Goal: Information Seeking & Learning: Learn about a topic

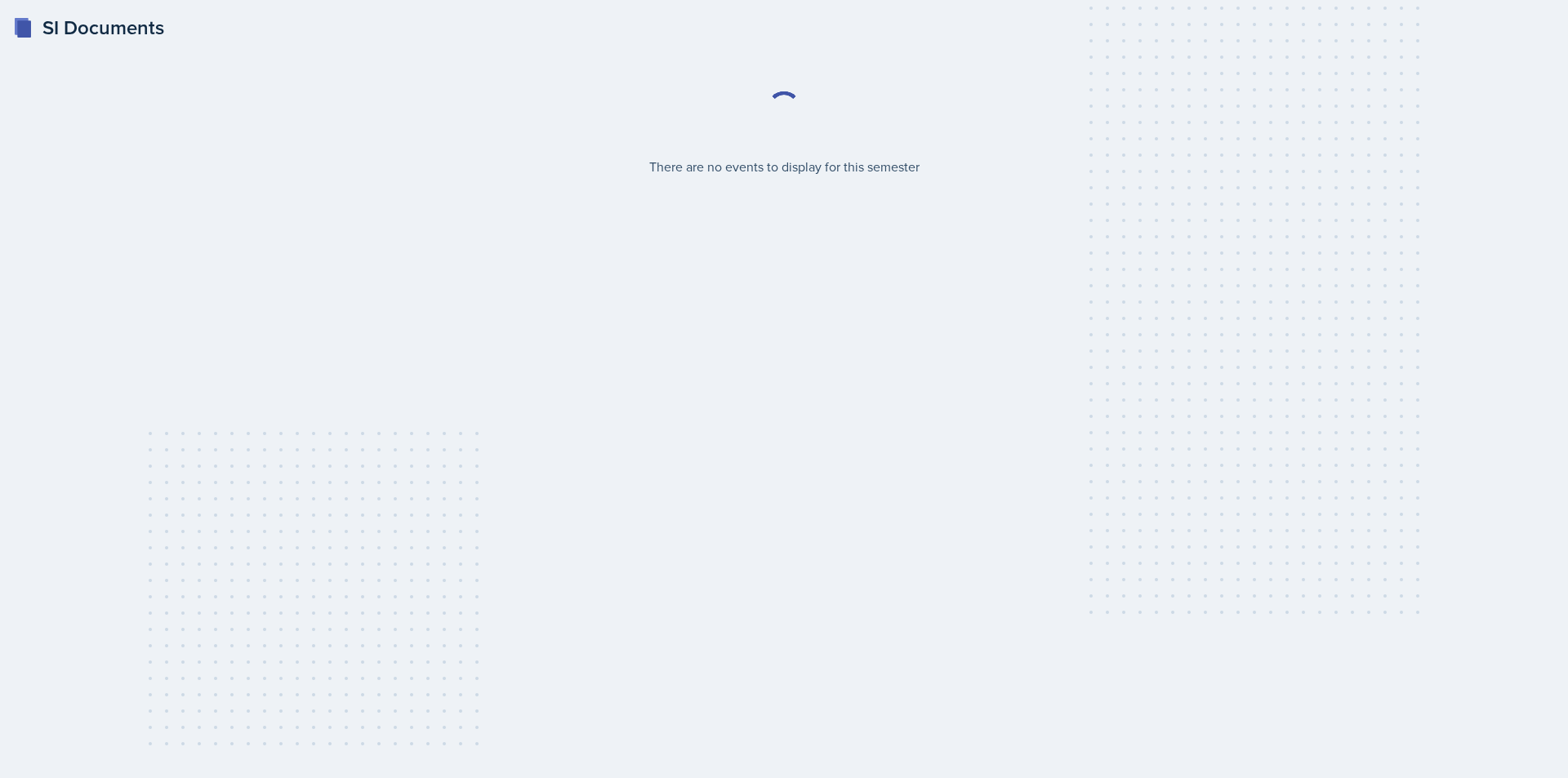
select select "2bed604d-1099-4043-b1bc-2365e8740244"
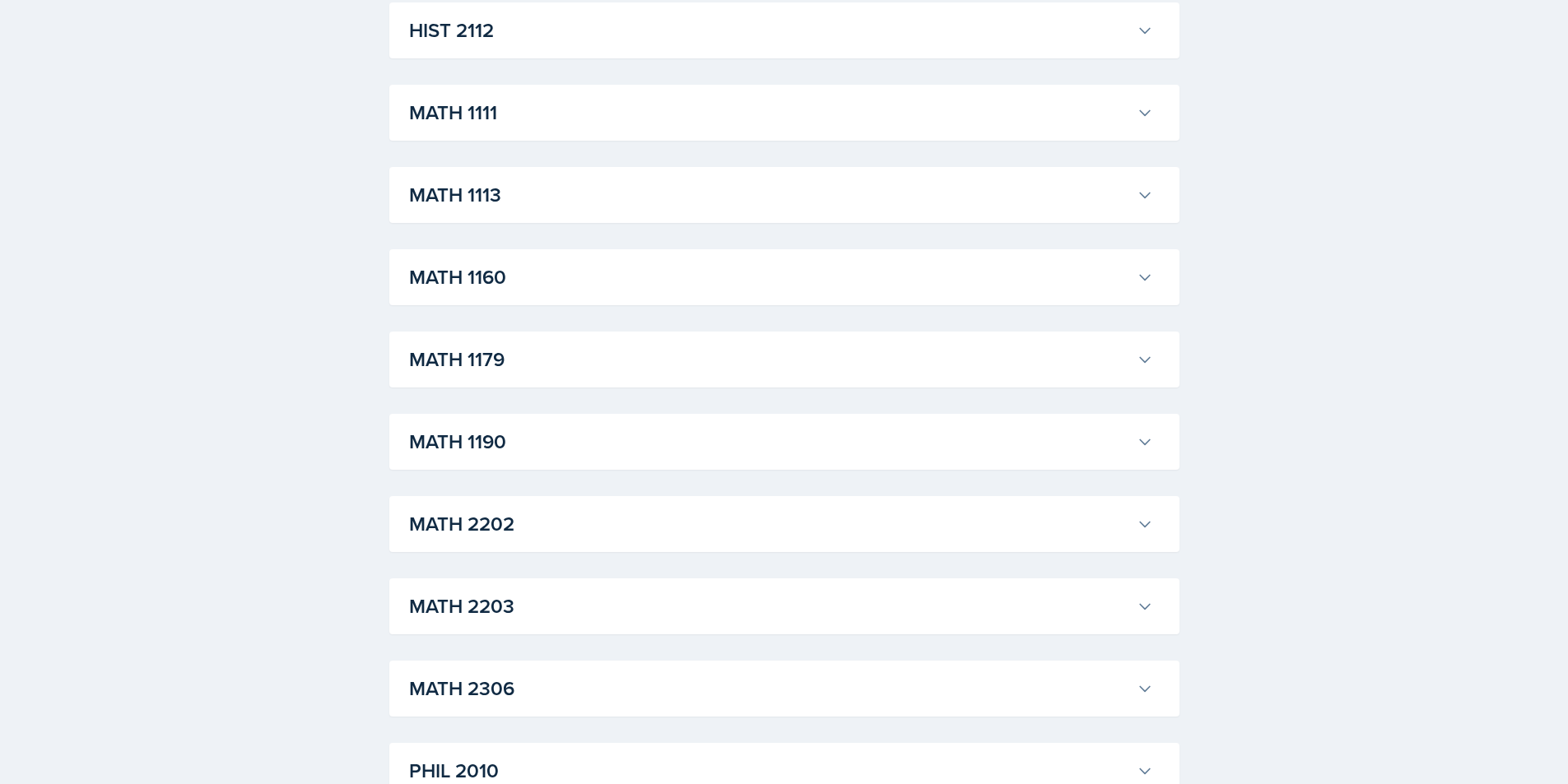
scroll to position [1481, 0]
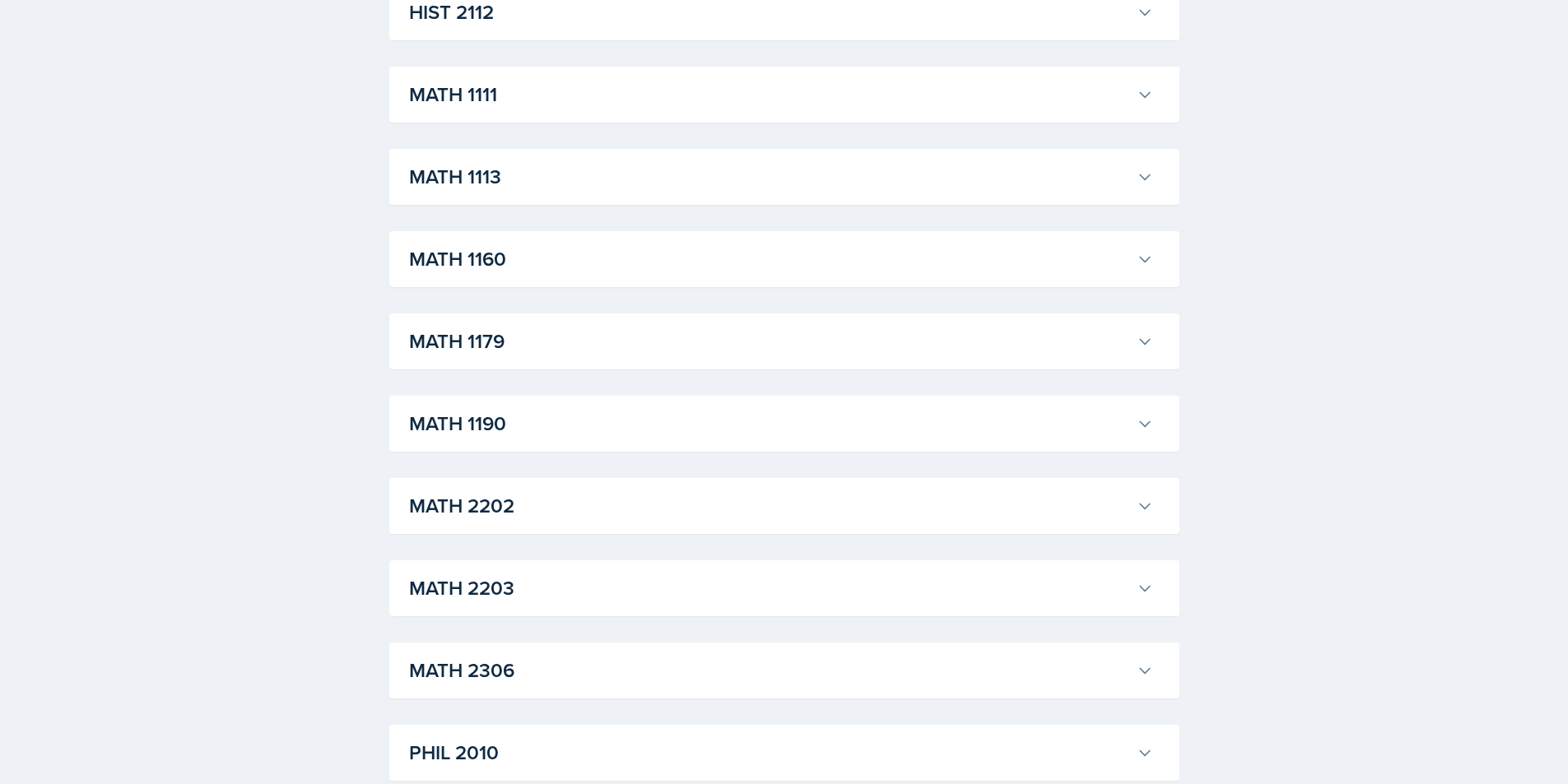
click at [1140, 667] on icon at bounding box center [1145, 671] width 17 height 17
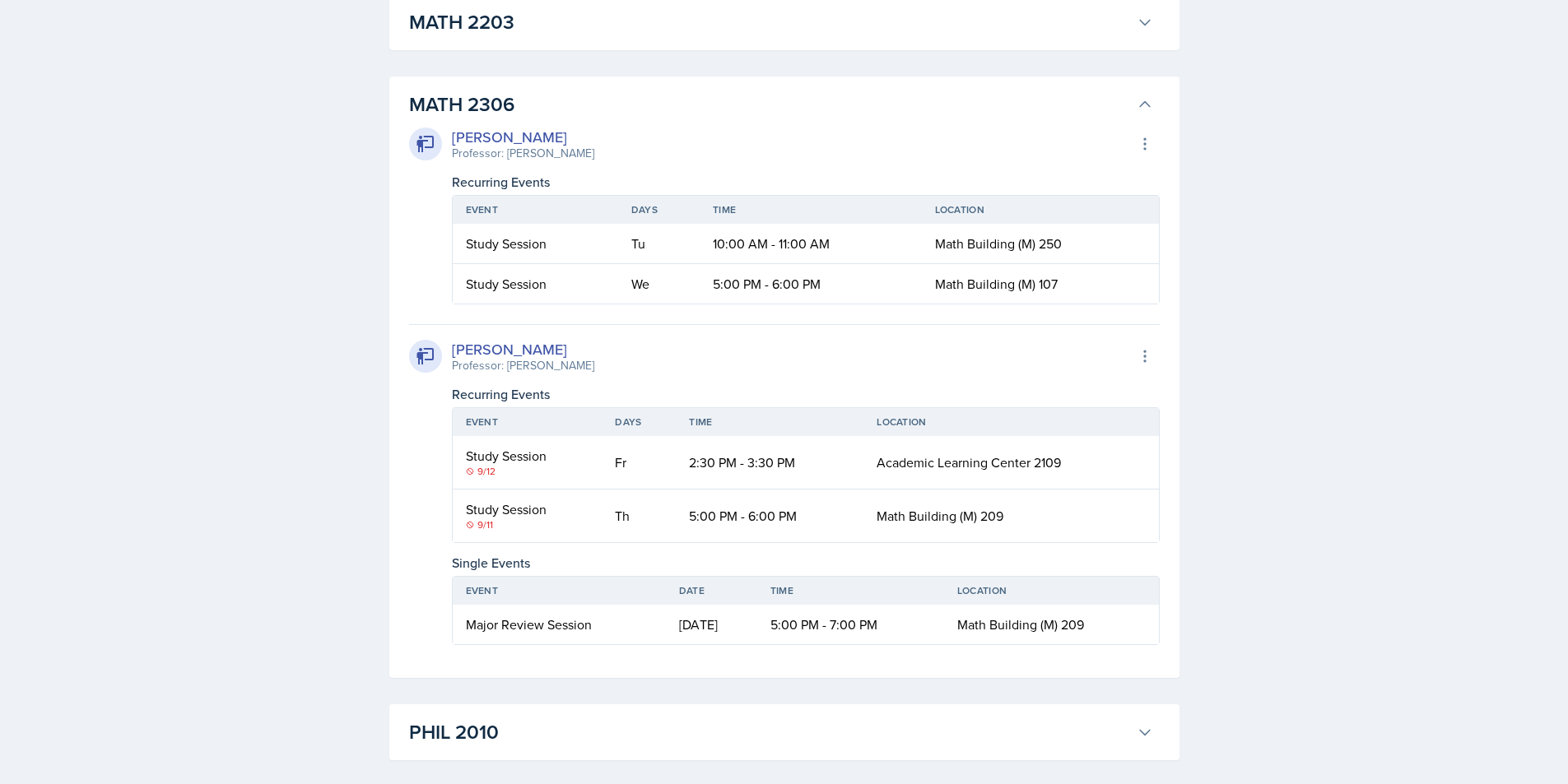
scroll to position [2057, 0]
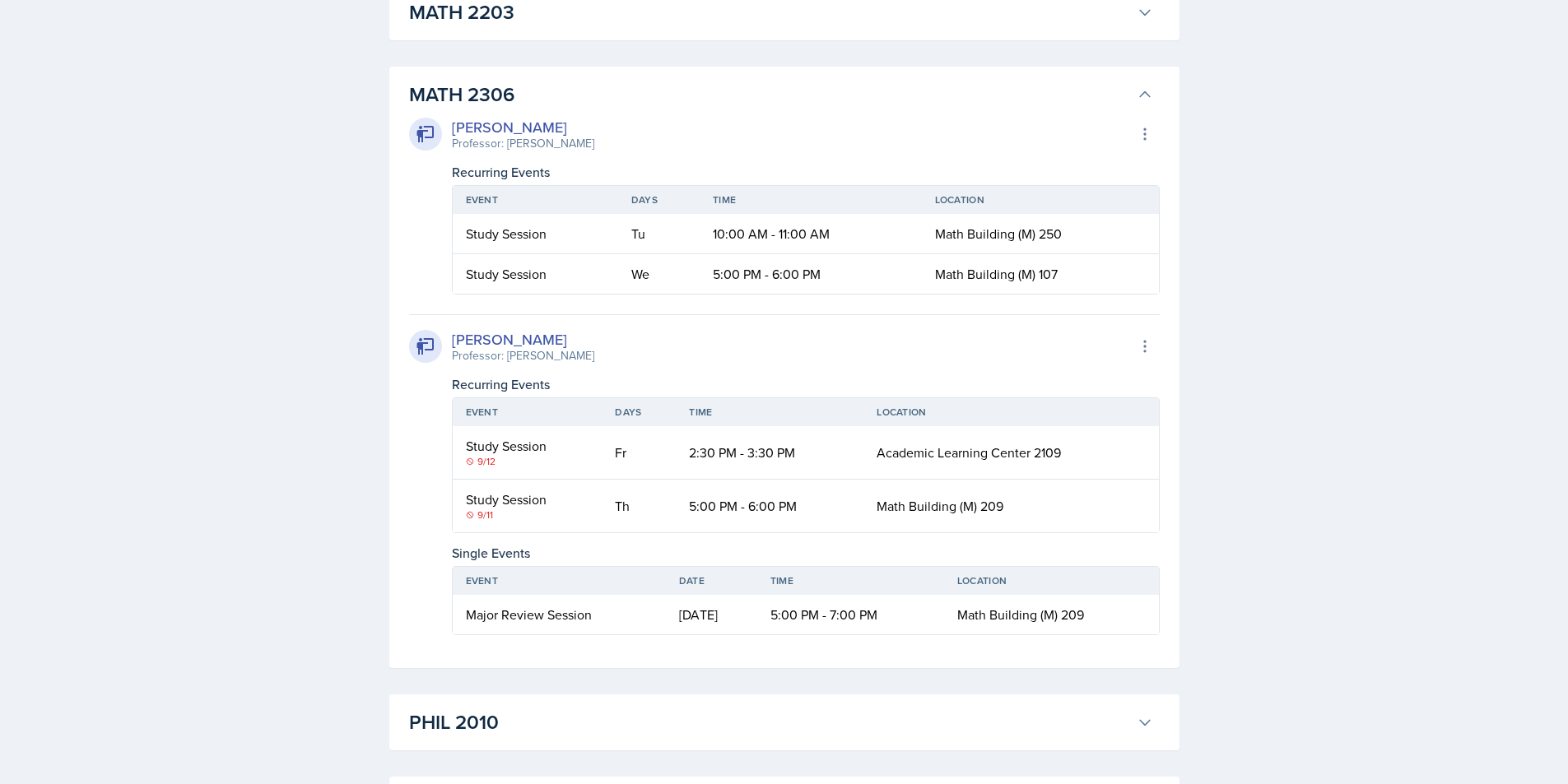
click at [522, 237] on div "Study Session" at bounding box center [535, 234] width 139 height 20
click at [971, 243] on td "Math Building (M) 250" at bounding box center [1039, 234] width 237 height 40
click at [761, 246] on td "10:00 AM - 11:00 AM" at bounding box center [810, 234] width 222 height 40
click at [1145, 135] on icon at bounding box center [1145, 134] width 17 height 17
click at [1145, 135] on icon at bounding box center [1145, 134] width 2 height 11
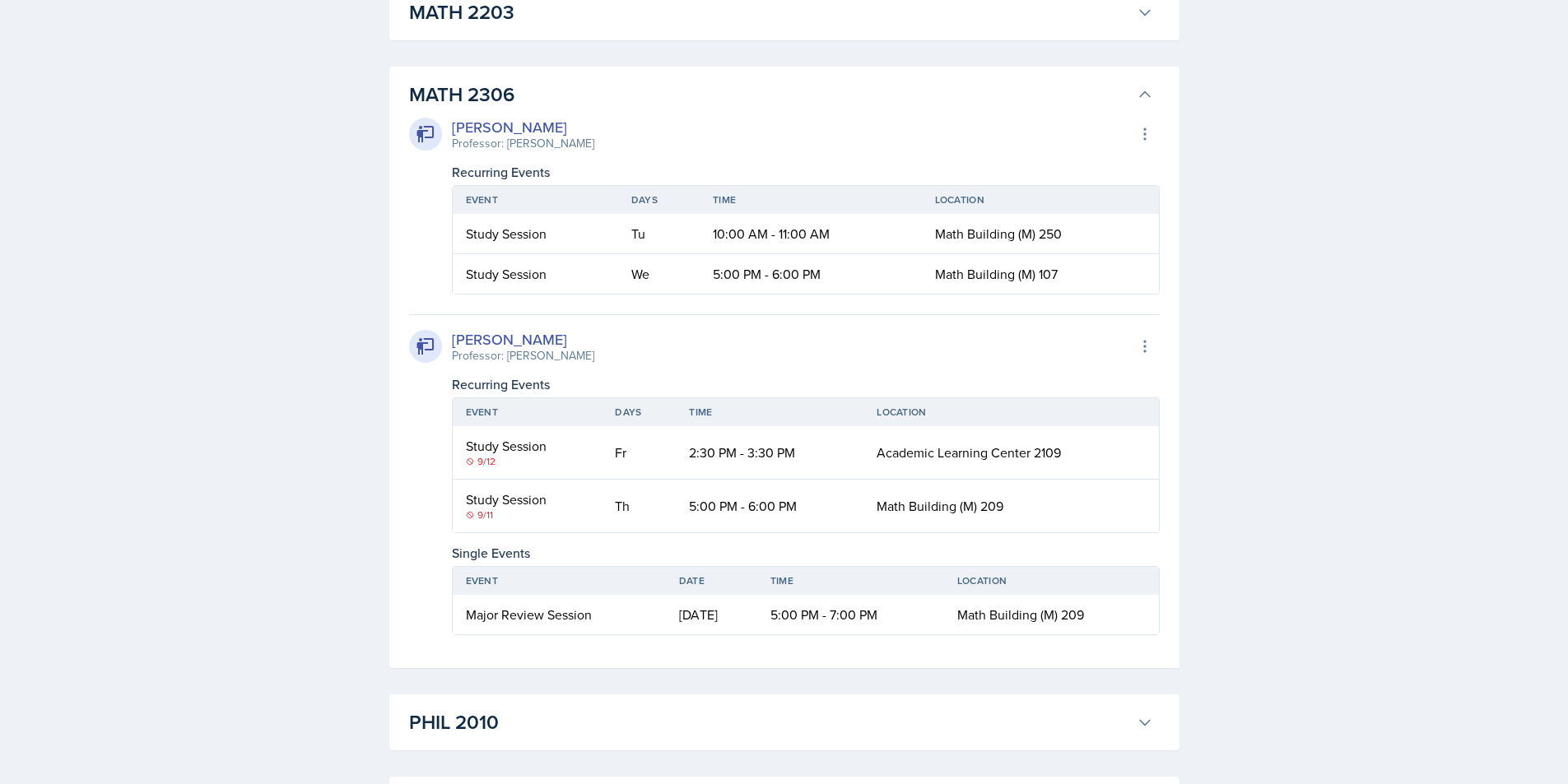
click at [892, 111] on div "[PERSON_NAME] Professor: [PERSON_NAME] Export to Google Calendar Recurring Even…" at bounding box center [784, 372] width 751 height 525
drag, startPoint x: 711, startPoint y: 231, endPoint x: 850, endPoint y: 234, distance: 139.0
click at [850, 234] on td "10:00 AM - 11:00 AM" at bounding box center [810, 234] width 222 height 40
click at [782, 237] on td "10:00 AM - 11:00 AM" at bounding box center [810, 234] width 222 height 40
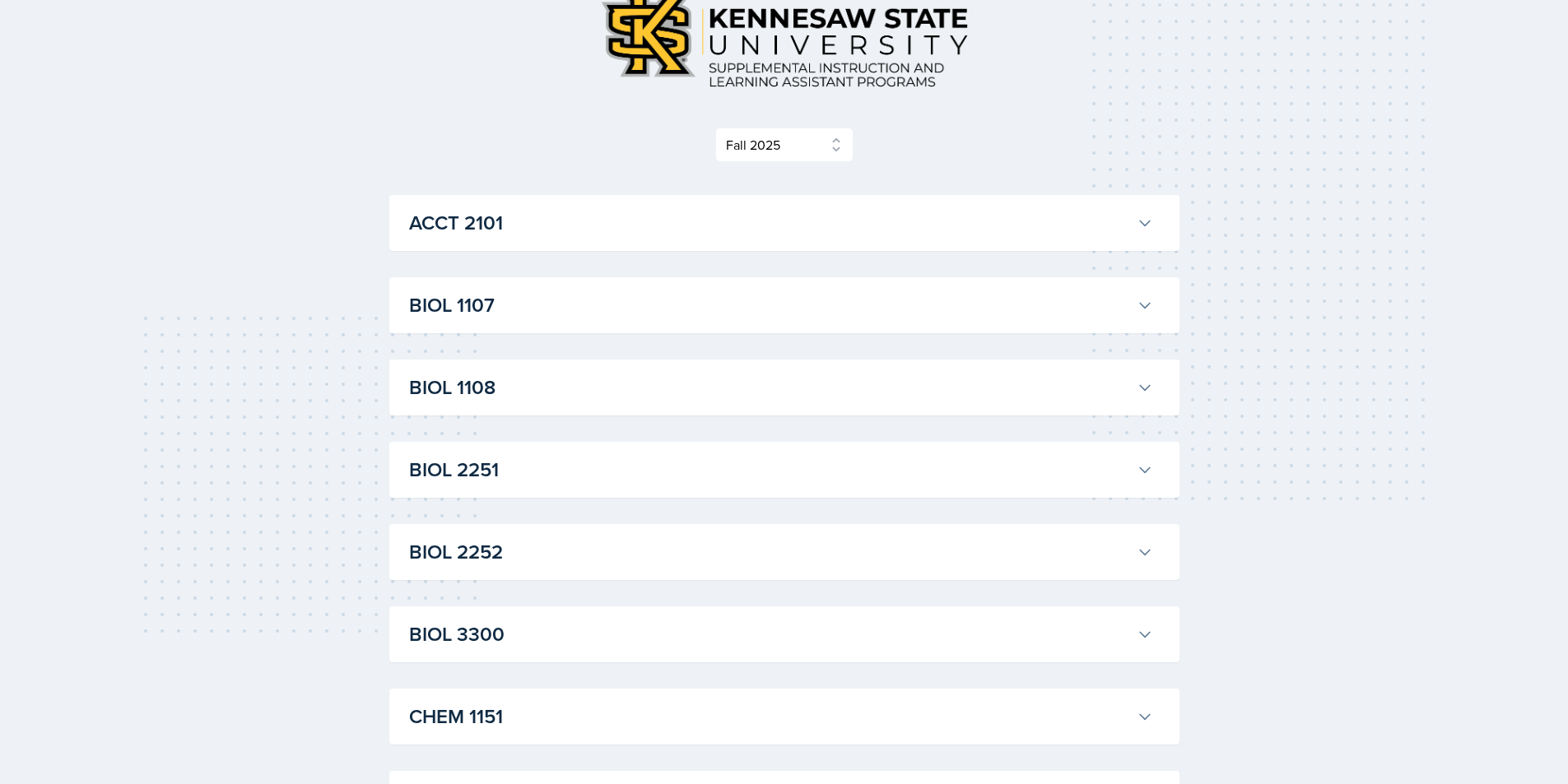
scroll to position [0, 0]
